Goal: Task Accomplishment & Management: Manage account settings

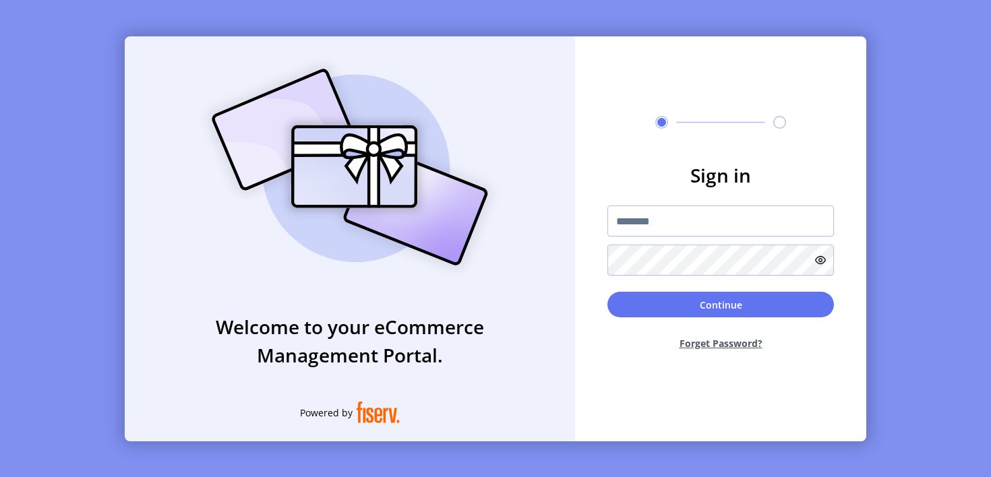
click at [720, 221] on input "text" at bounding box center [720, 221] width 226 height 31
type input "**********"
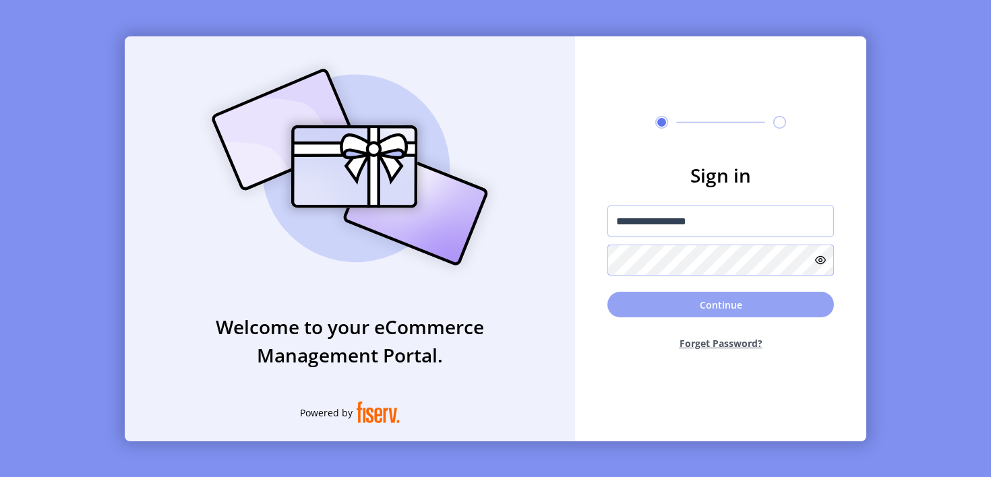
click at [720, 305] on button "Continue" at bounding box center [720, 305] width 226 height 26
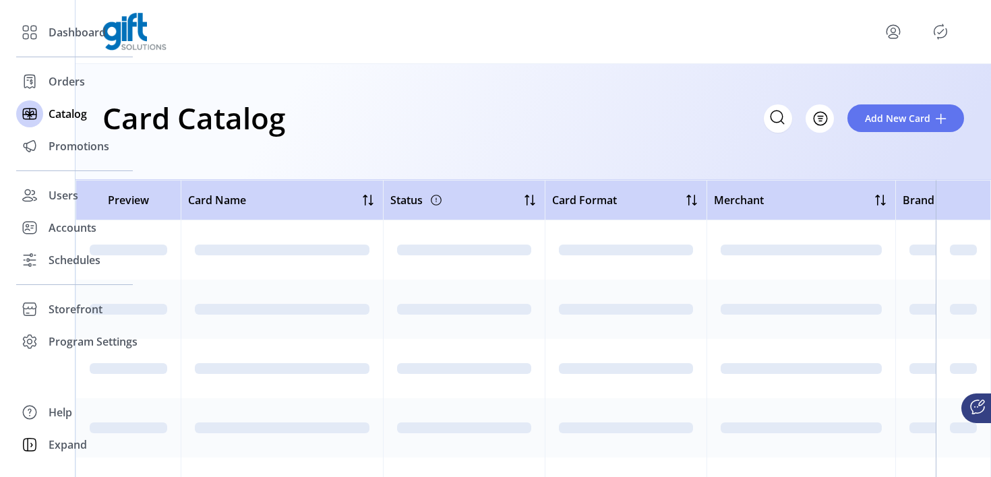
click at [820, 119] on icon "Filter Button" at bounding box center [820, 119] width 4 height 0
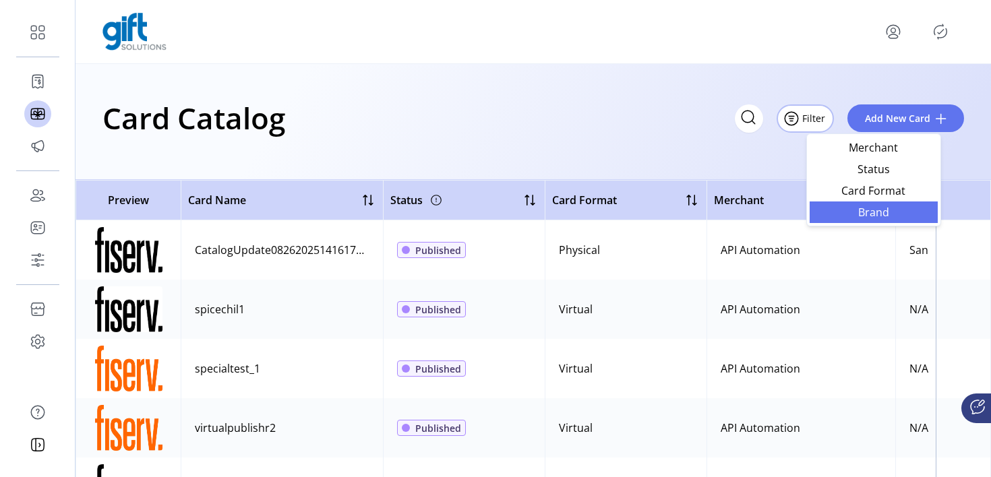
click at [873, 212] on span "Brand" at bounding box center [873, 212] width 112 height 11
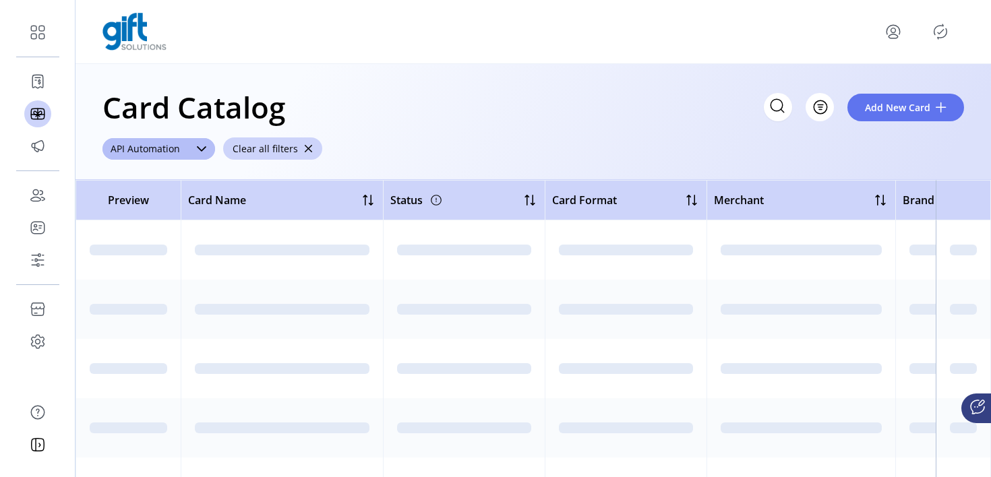
scroll to position [9, 0]
